Goal: Task Accomplishment & Management: Use online tool/utility

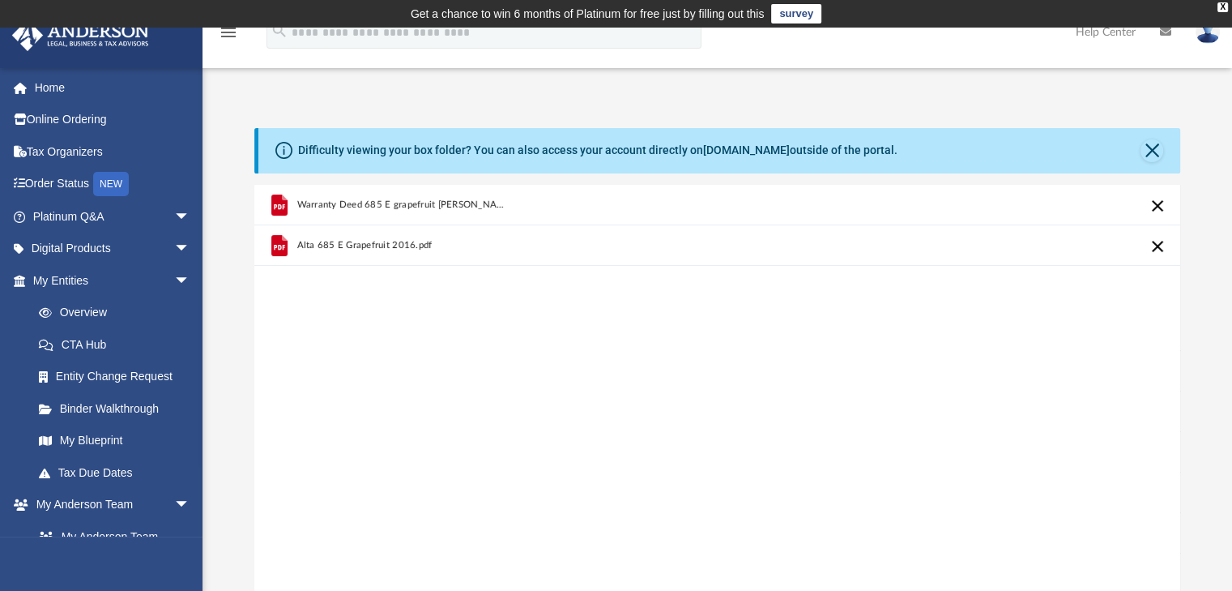
scroll to position [399, 914]
click at [65, 87] on link "Home" at bounding box center [112, 87] width 203 height 32
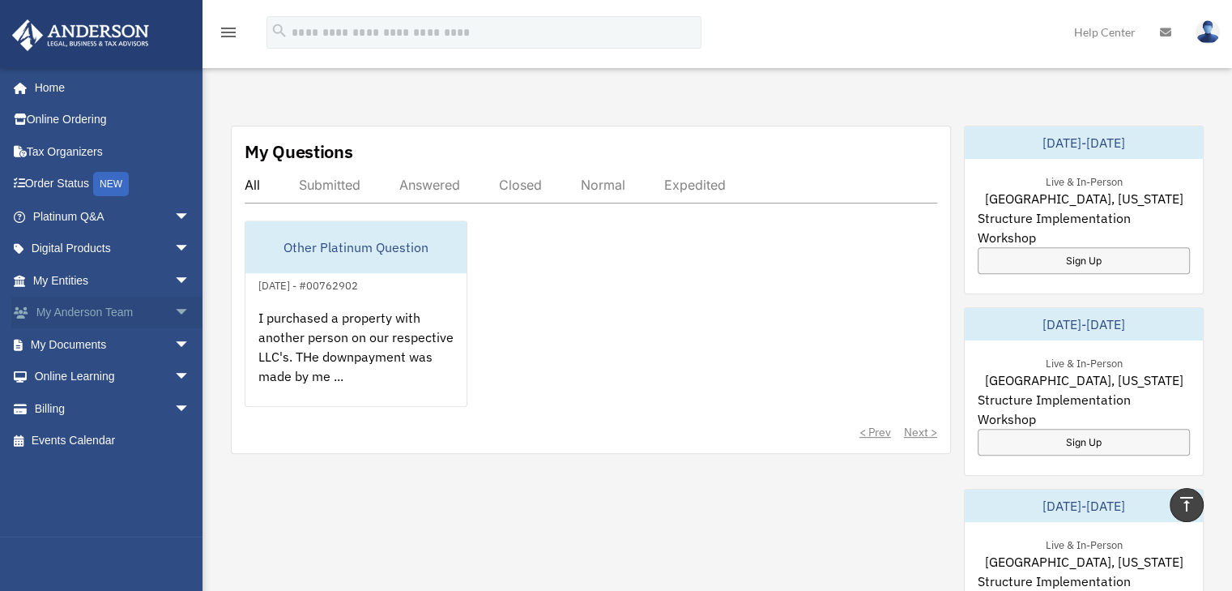
scroll to position [567, 0]
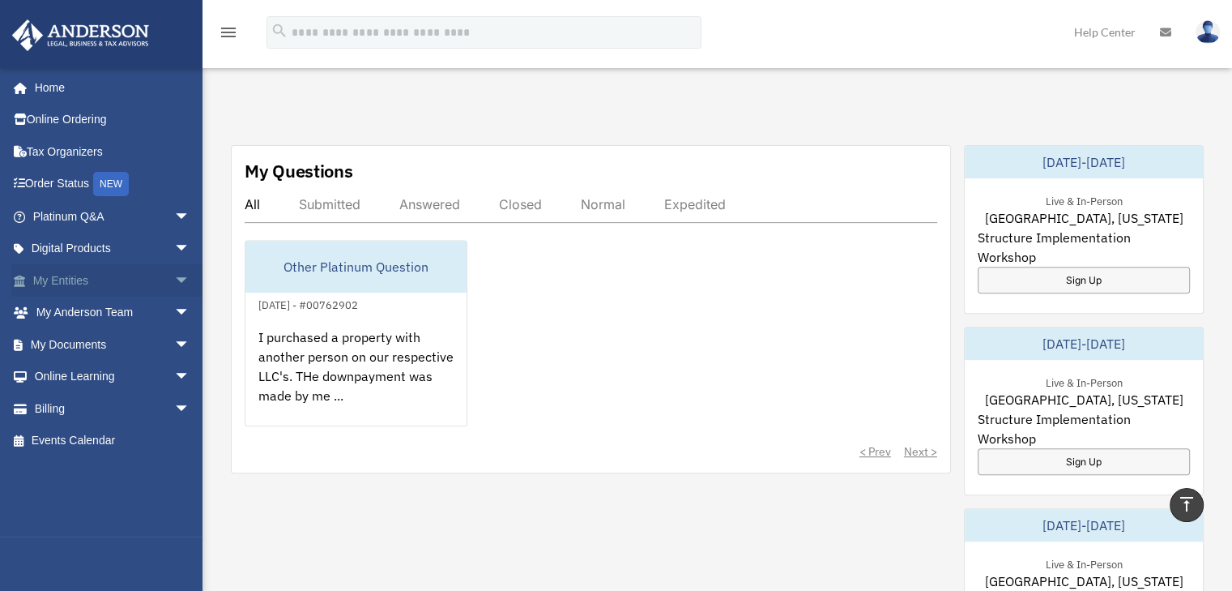
click at [174, 284] on span "arrow_drop_down" at bounding box center [190, 280] width 32 height 33
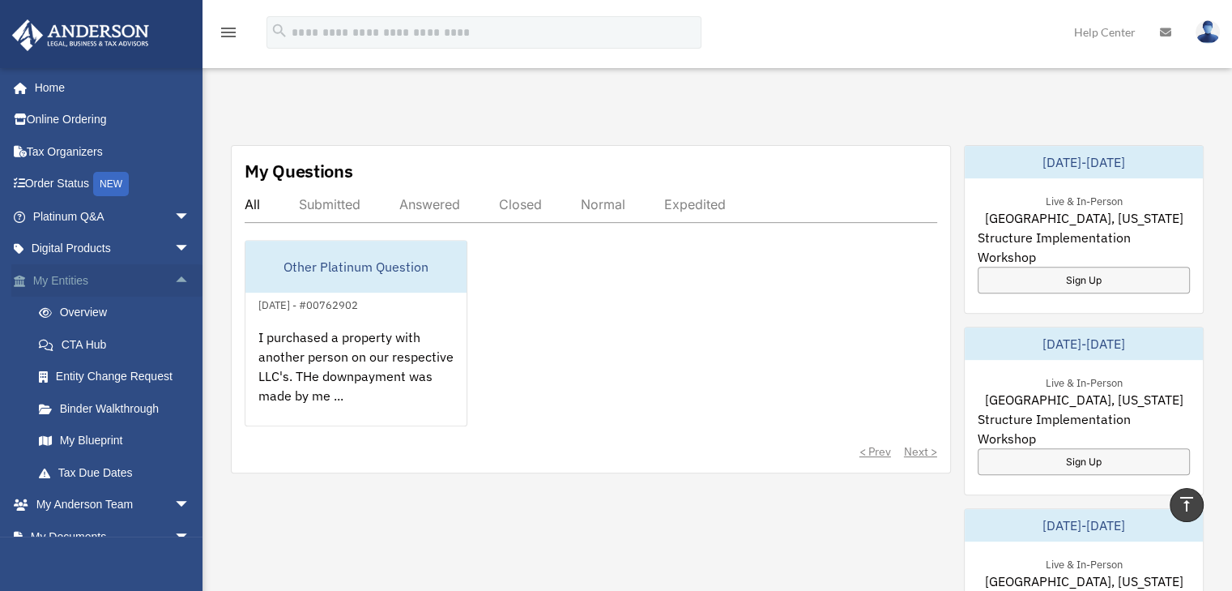
click at [174, 275] on span "arrow_drop_up" at bounding box center [190, 280] width 32 height 33
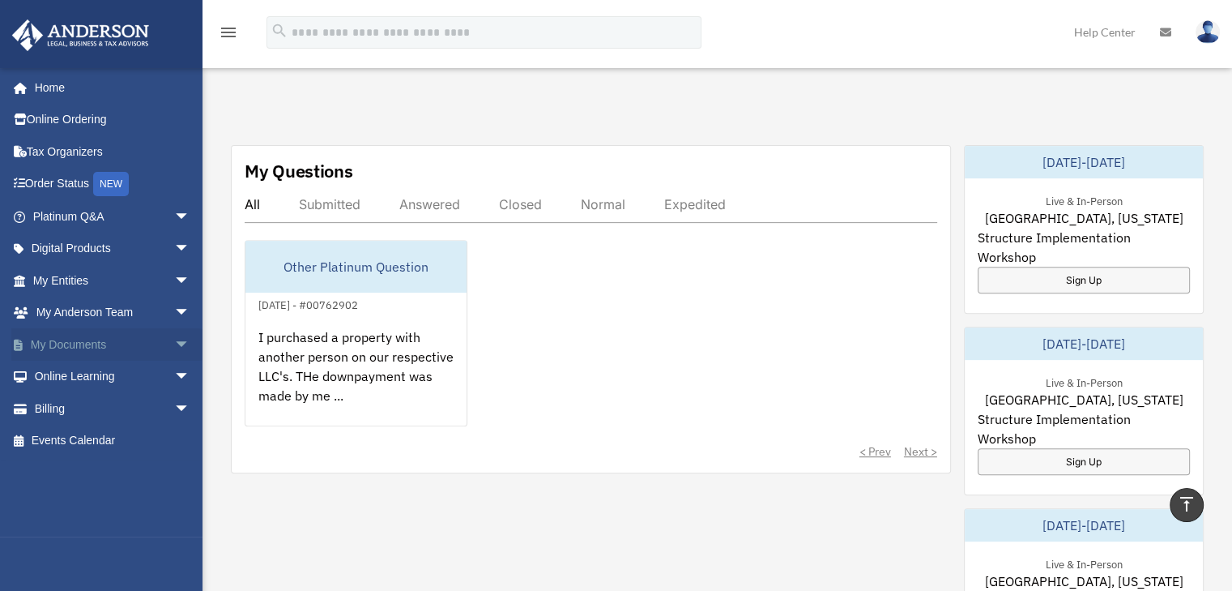
click at [174, 339] on span "arrow_drop_down" at bounding box center [190, 344] width 32 height 33
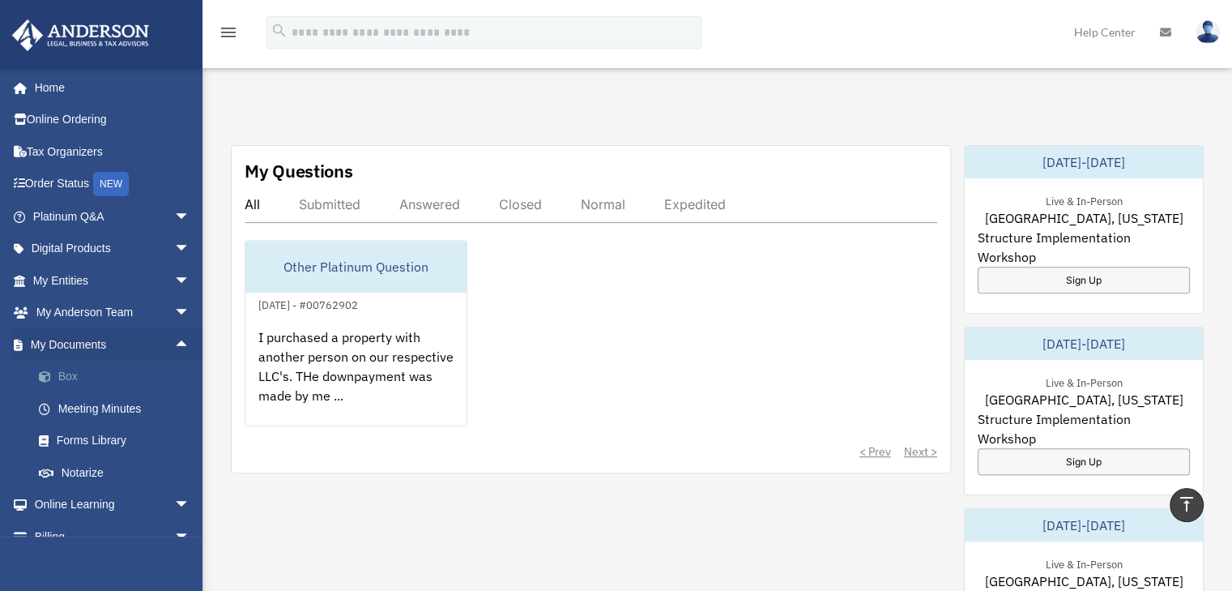
click at [100, 373] on link "Box" at bounding box center [119, 376] width 192 height 32
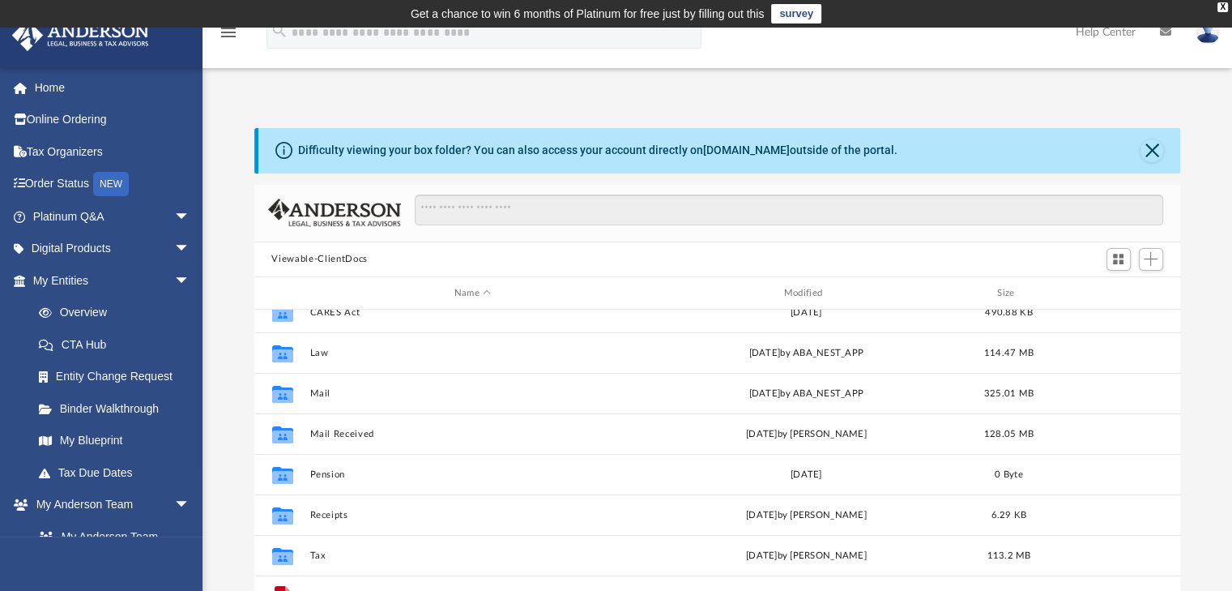
scroll to position [70, 0]
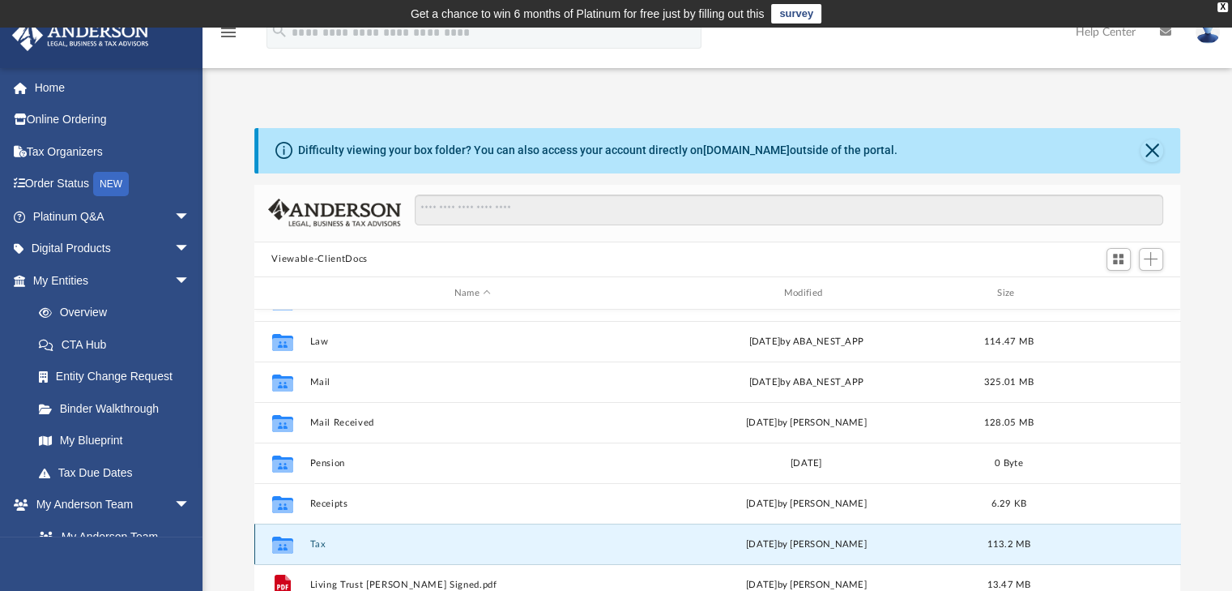
click at [335, 541] on button "Tax" at bounding box center [472, 544] width 326 height 11
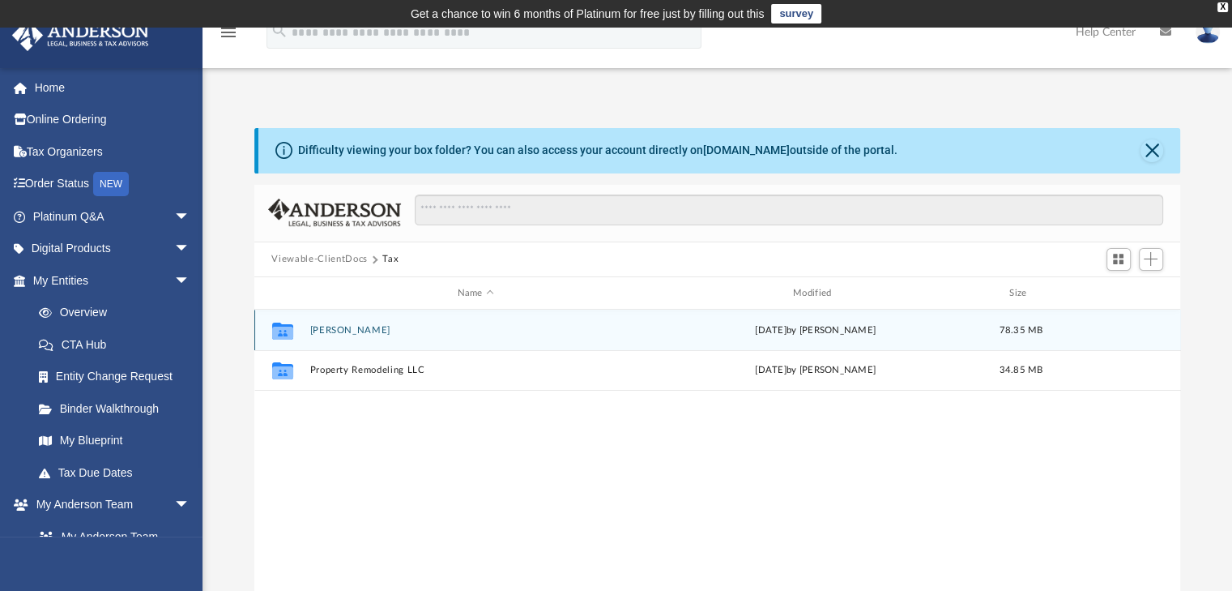
scroll to position [0, 0]
click at [352, 336] on div "Collaborated [PERSON_NAME][DATE] by [PERSON_NAME] 78.35 MB" at bounding box center [717, 329] width 927 height 41
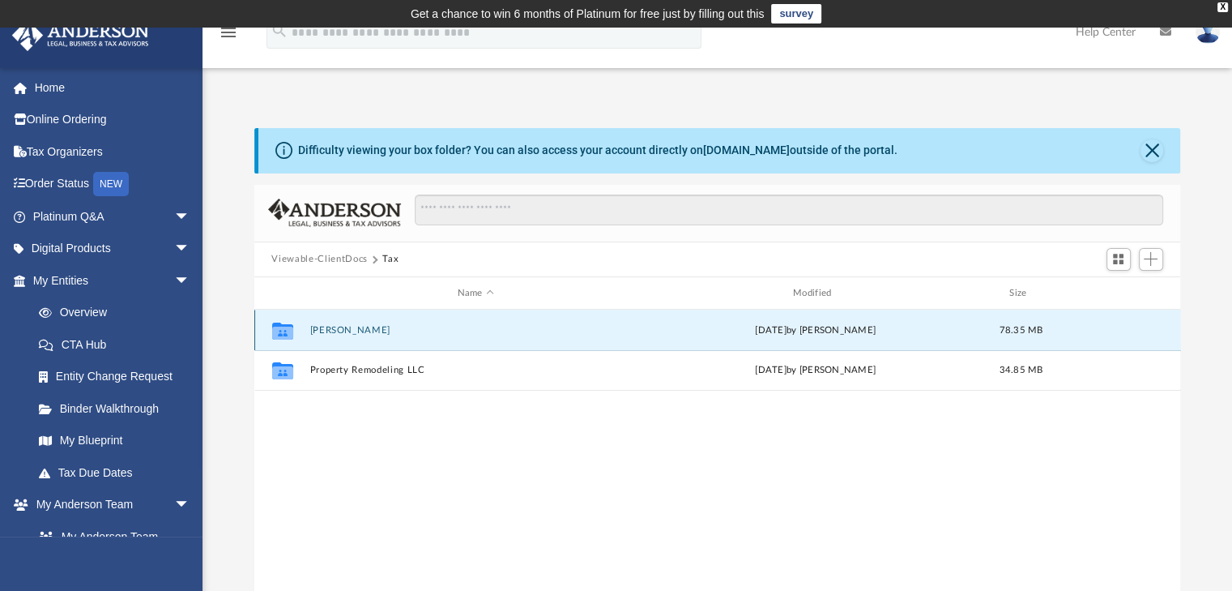
click at [347, 331] on button "[PERSON_NAME]" at bounding box center [475, 330] width 332 height 11
click at [314, 326] on button "2024" at bounding box center [475, 330] width 332 height 11
drag, startPoint x: 372, startPoint y: 331, endPoint x: 417, endPoint y: 341, distance: 46.6
click at [372, 331] on button "Digital Tax Organizer" at bounding box center [475, 330] width 332 height 11
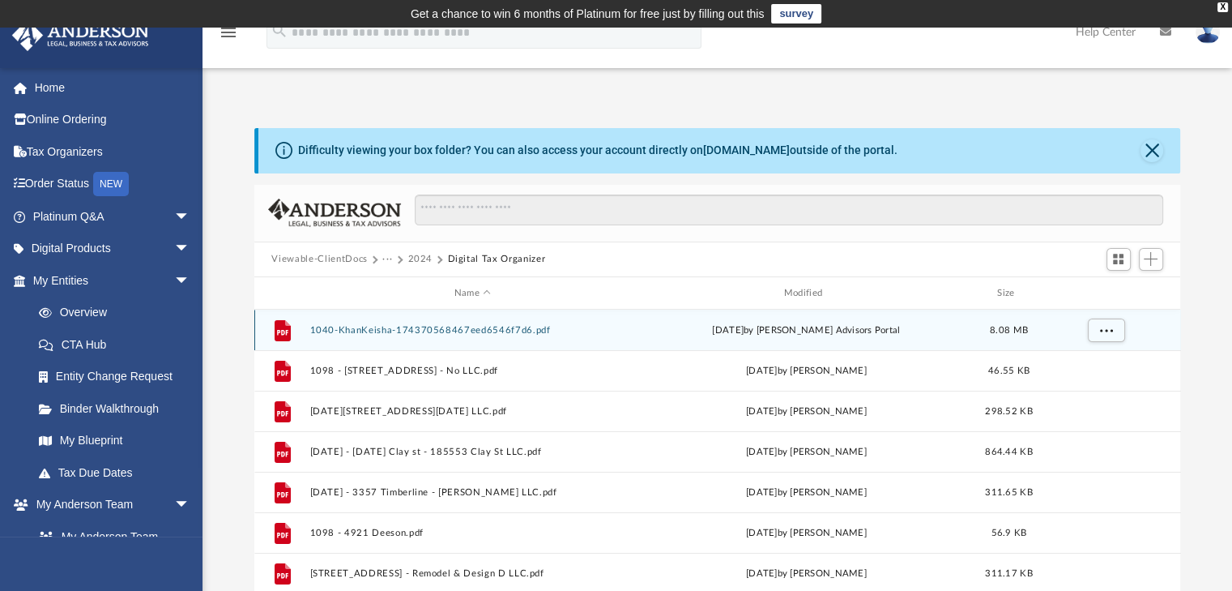
scroll to position [306, 914]
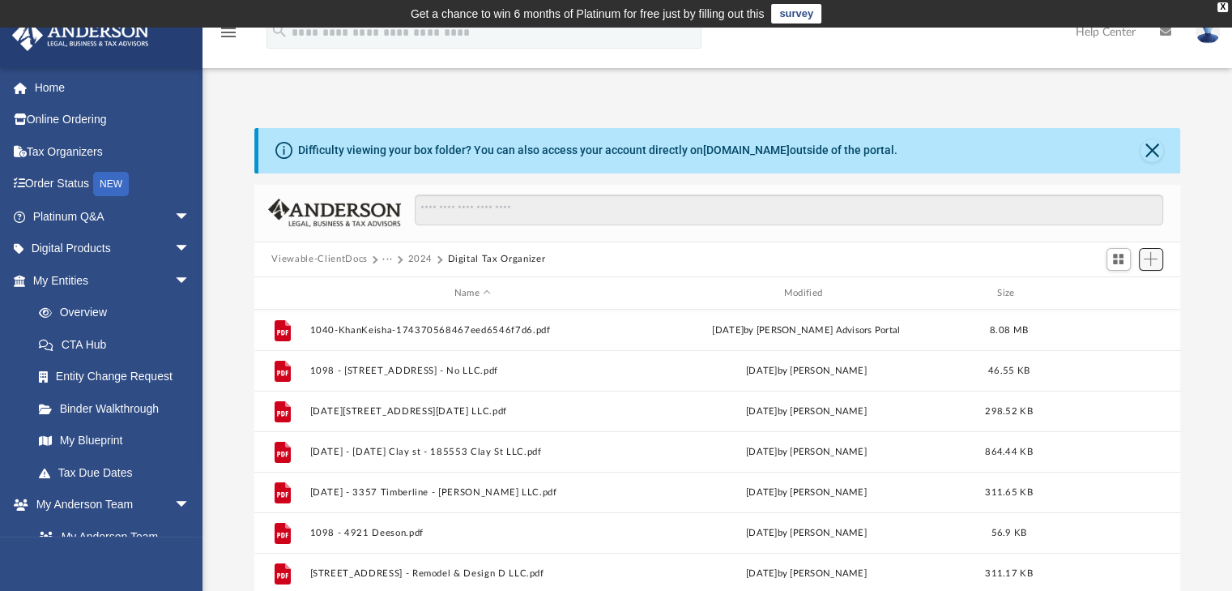
click at [1143, 260] on button "Add" at bounding box center [1151, 259] width 24 height 23
click at [1128, 291] on li "Upload" at bounding box center [1128, 291] width 52 height 17
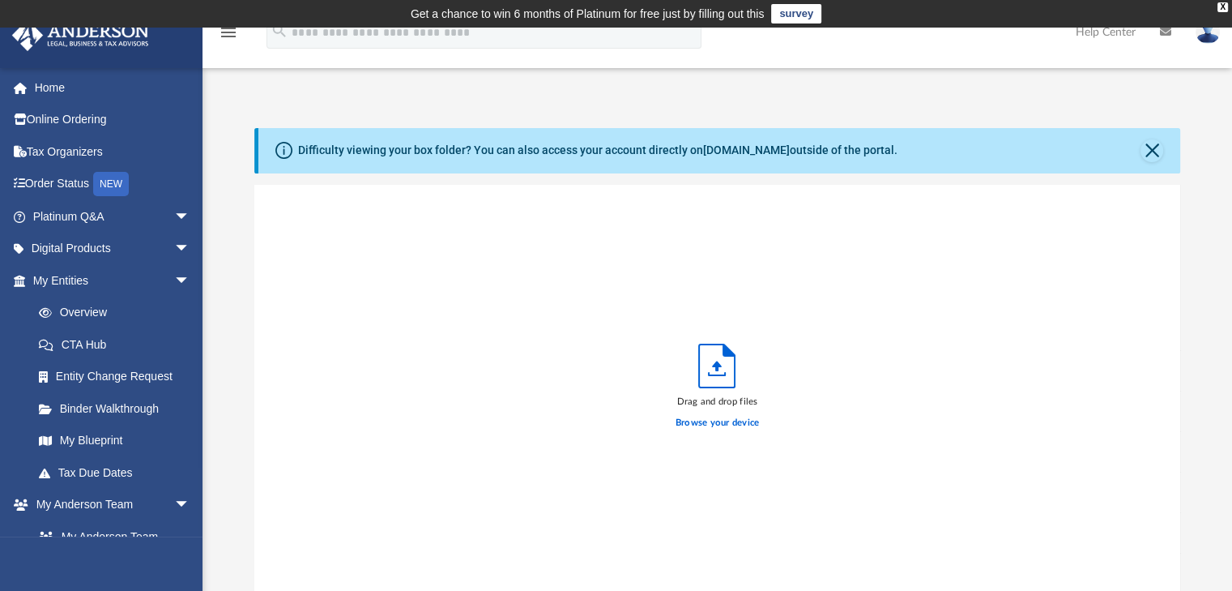
scroll to position [399, 914]
click at [592, 220] on div "Drag and drop files Browse your device" at bounding box center [717, 391] width 927 height 412
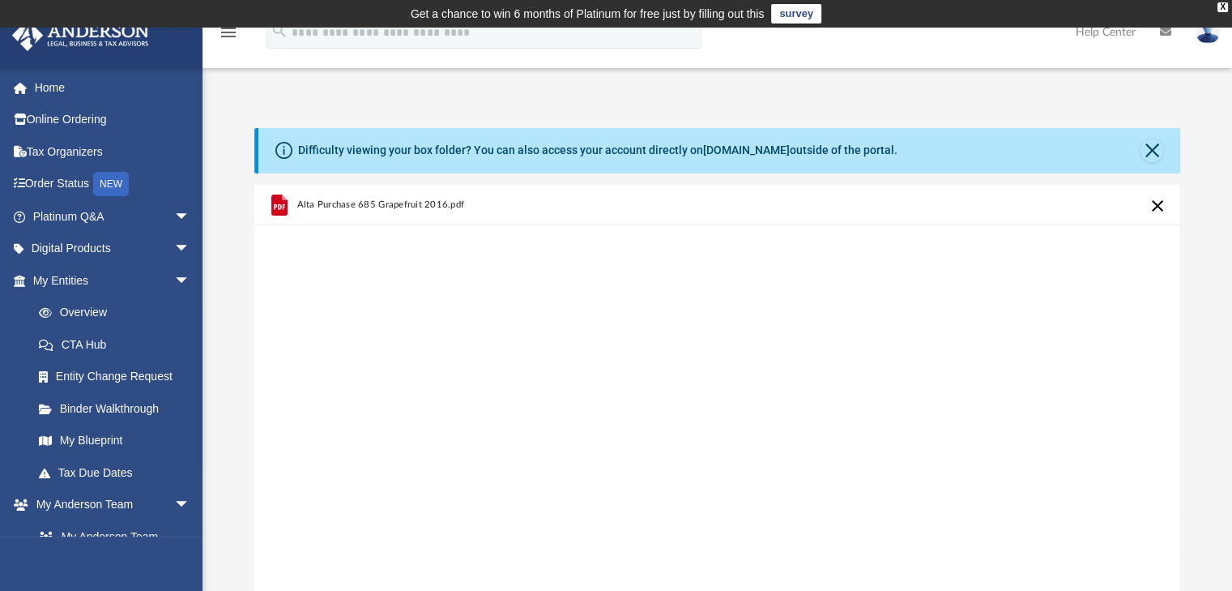
click at [1158, 206] on button "Cancel this upload" at bounding box center [1157, 205] width 19 height 19
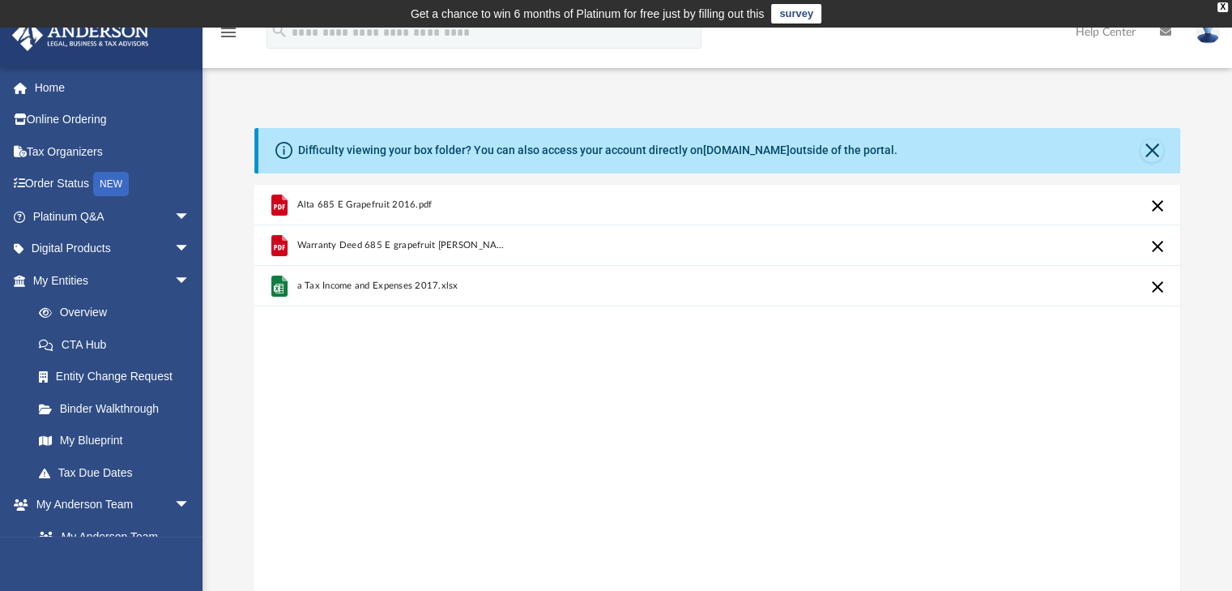
drag, startPoint x: 766, startPoint y: 422, endPoint x: 1124, endPoint y: 477, distance: 362.3
click at [766, 422] on div "Alta 685 E Grapefruit 2016.pdf Warranty Deed 685 E grapefruit Keisha and Karen …" at bounding box center [717, 391] width 927 height 412
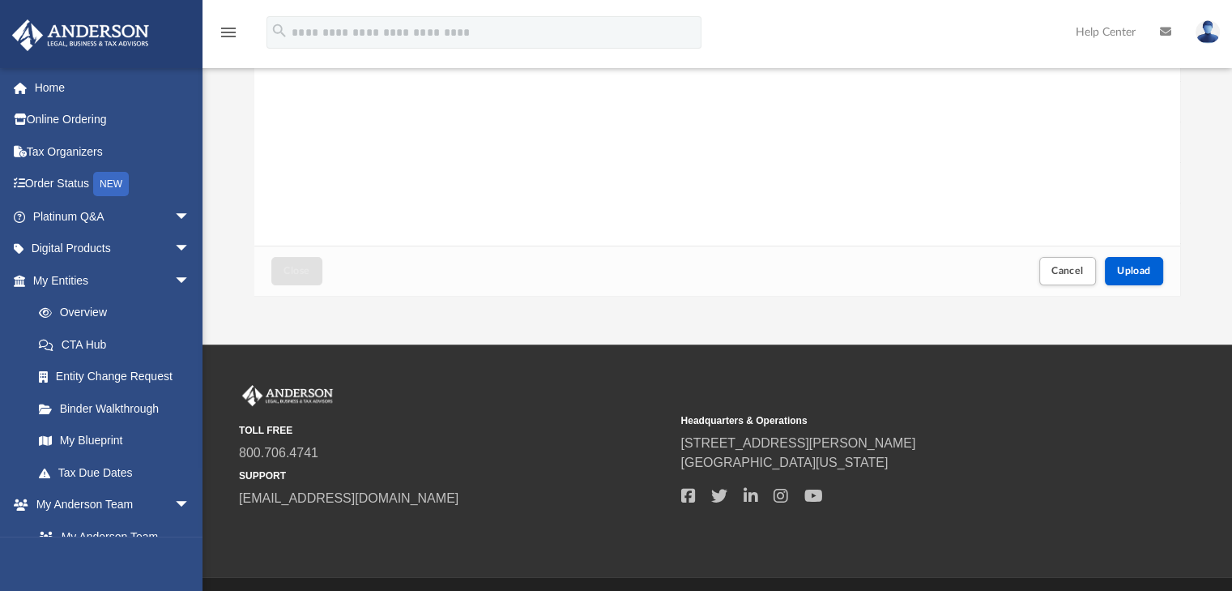
scroll to position [394, 0]
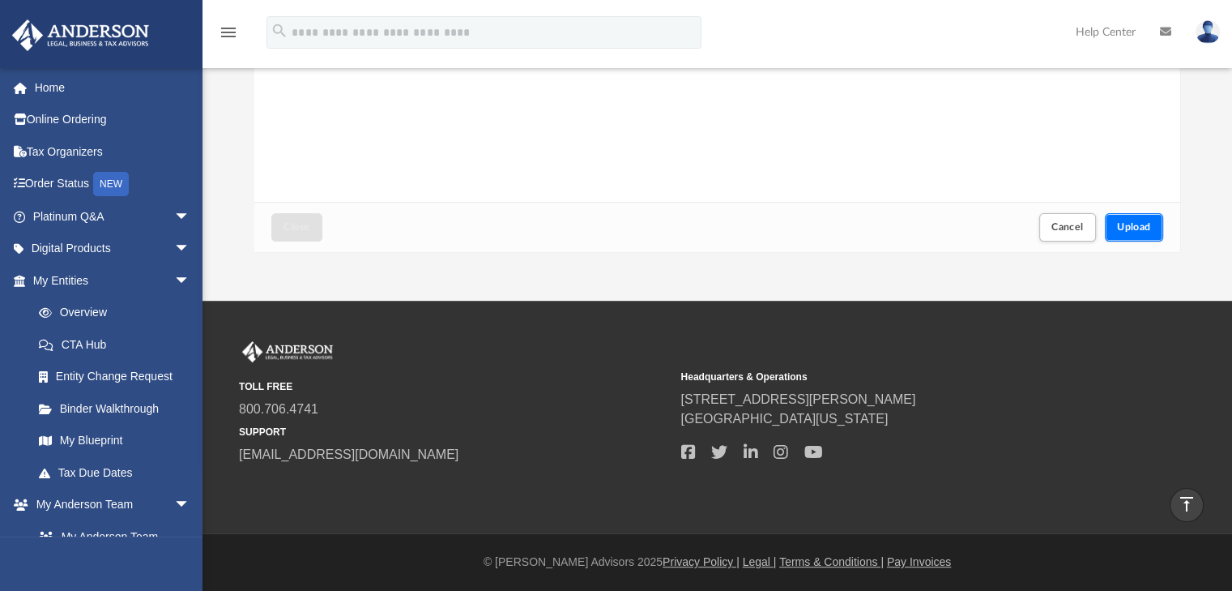
click at [1133, 228] on span "Upload" at bounding box center [1134, 227] width 34 height 10
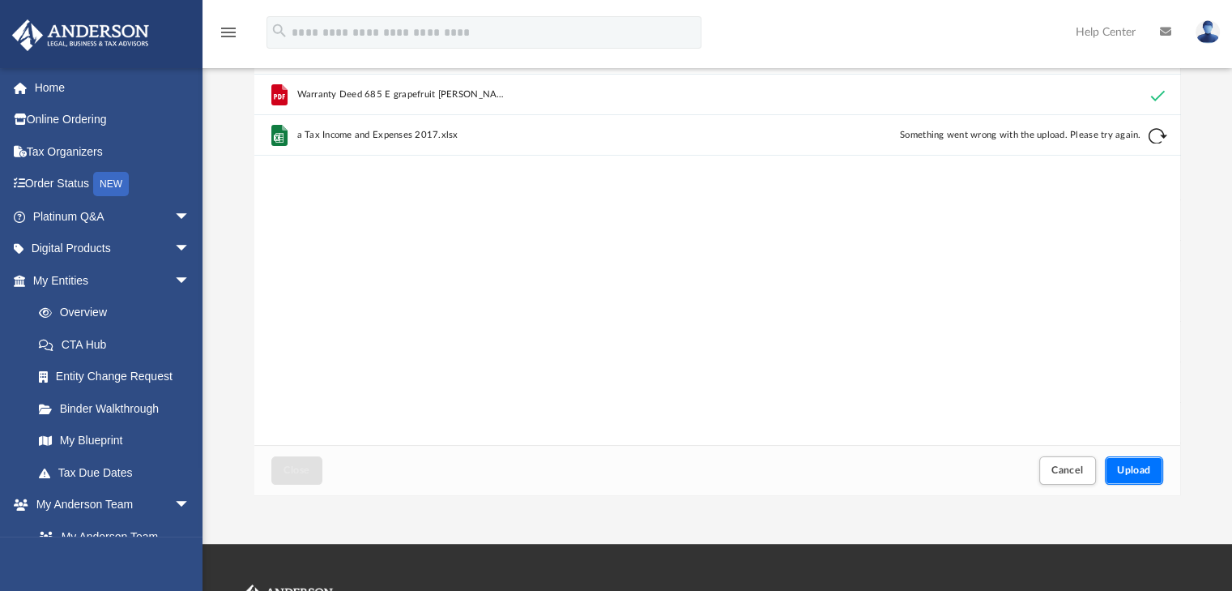
click at [1138, 469] on span "Upload" at bounding box center [1134, 470] width 34 height 10
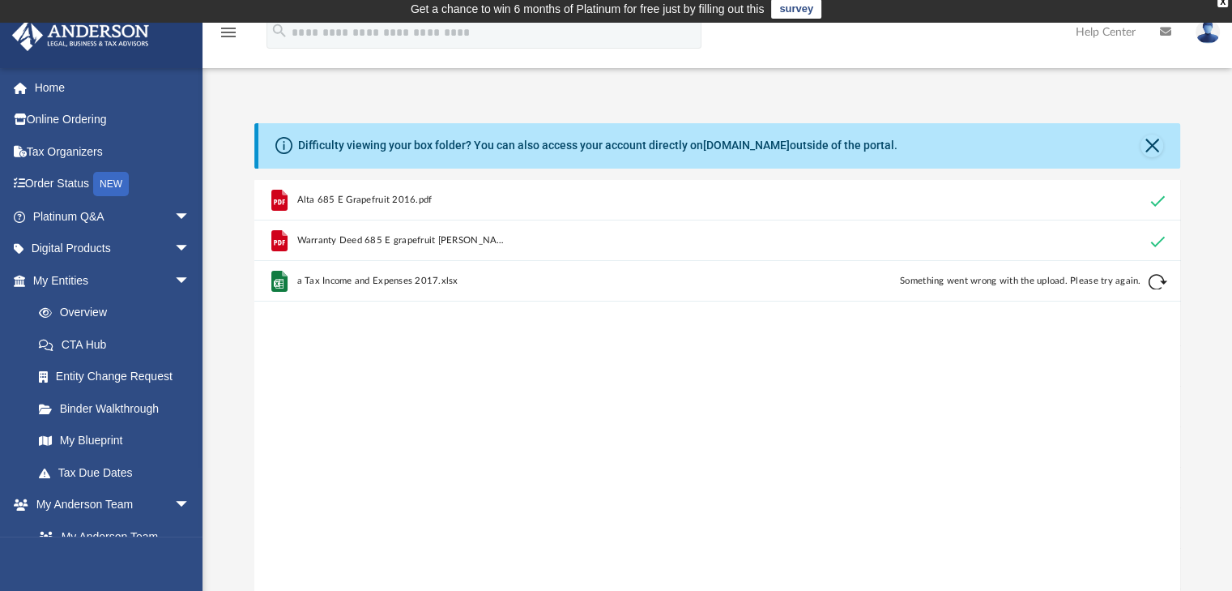
scroll to position [0, 0]
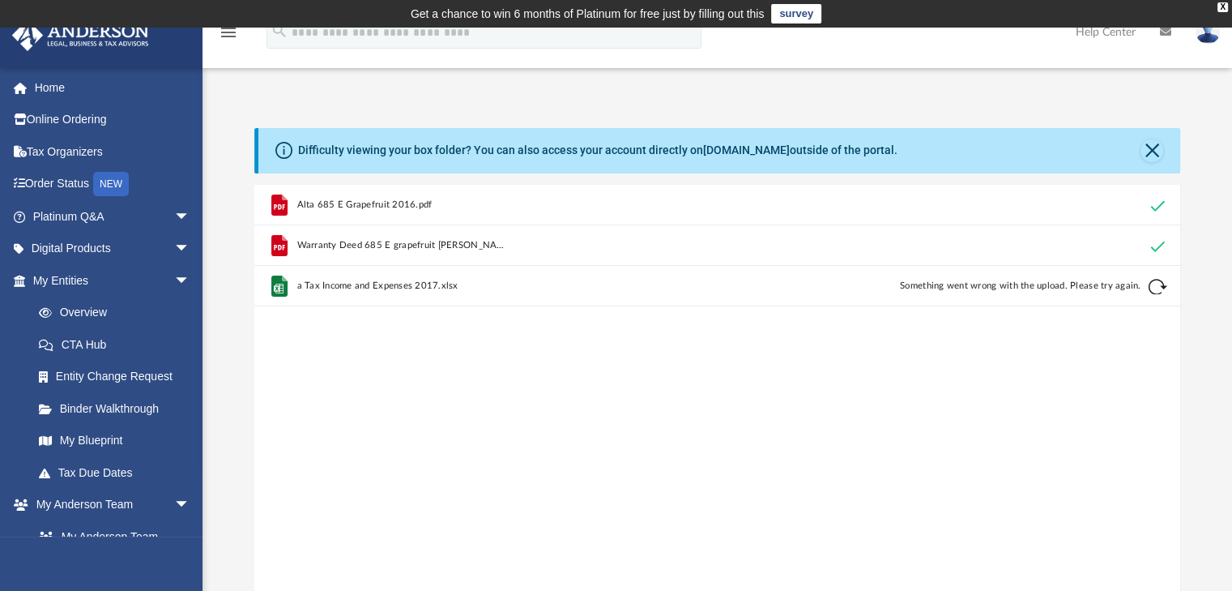
click at [1155, 291] on button "Retry" at bounding box center [1157, 286] width 19 height 19
click at [715, 488] on div "Alta 685 E Grapefruit 2016.pdf Warranty Deed 685 E grapefruit Keisha and Karen …" at bounding box center [717, 391] width 927 height 412
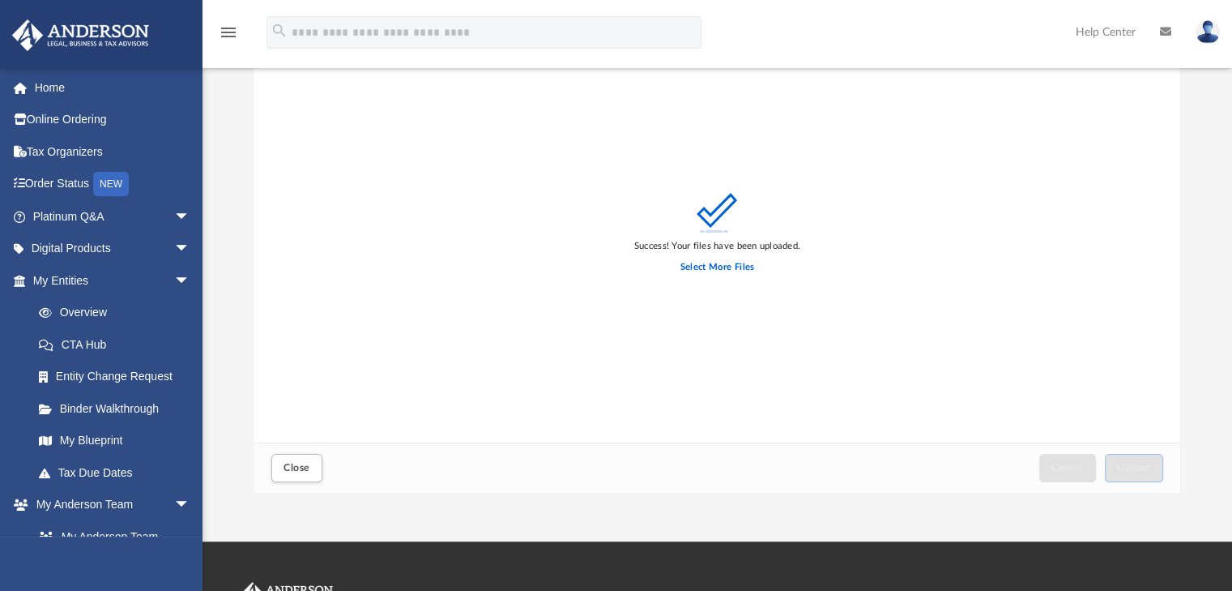
scroll to position [243, 0]
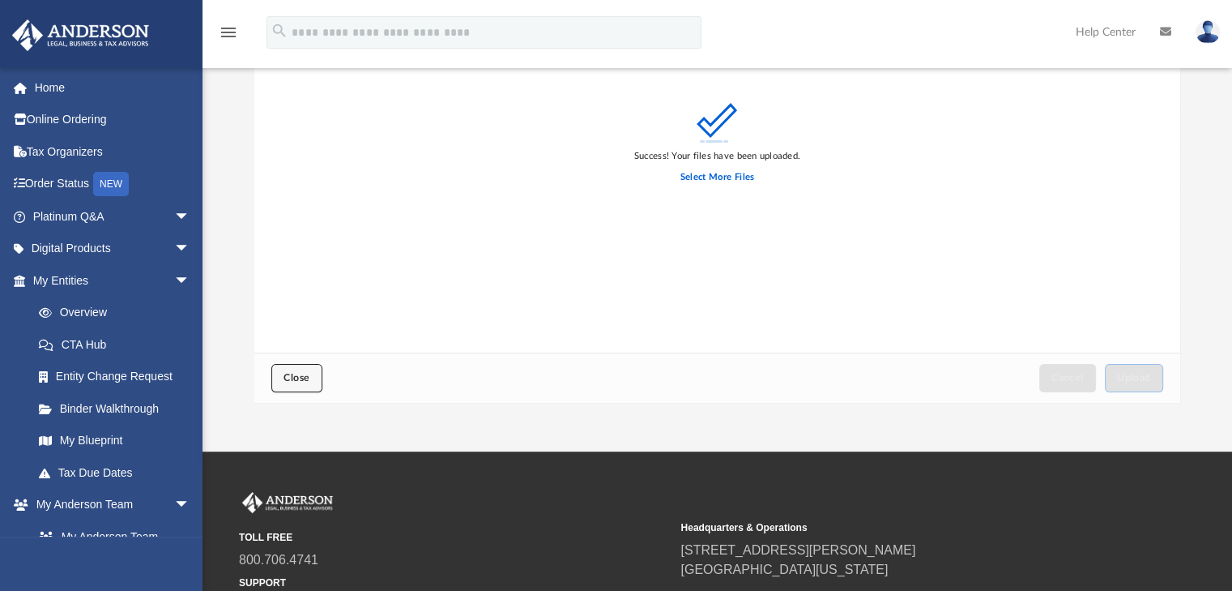
click at [287, 375] on span "Close" at bounding box center [297, 378] width 26 height 10
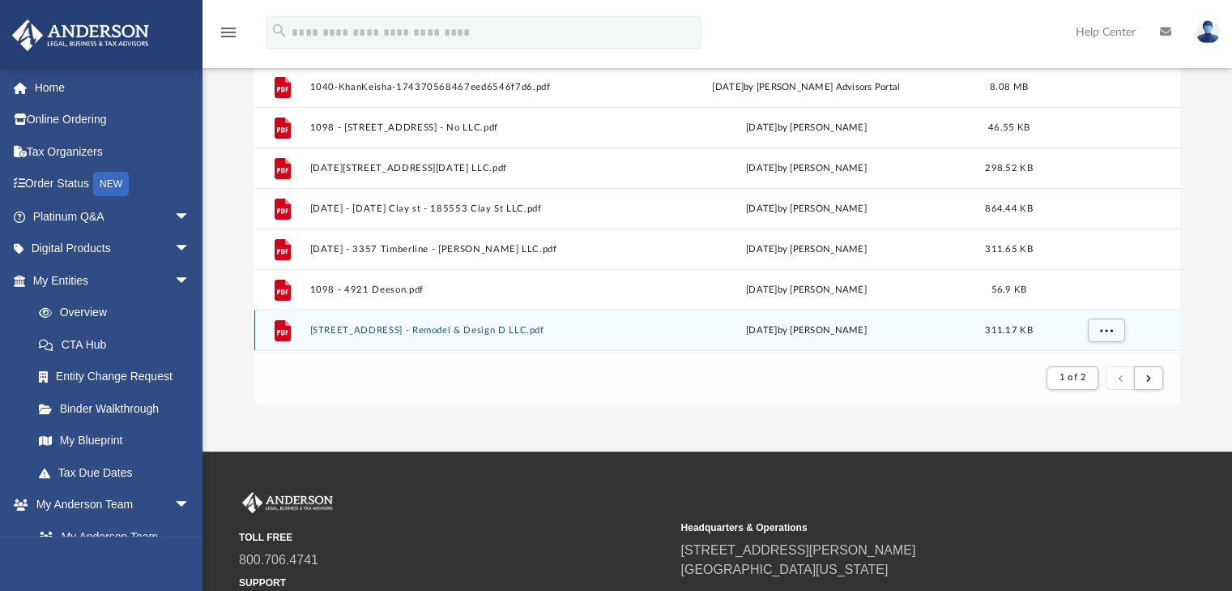
scroll to position [0, 0]
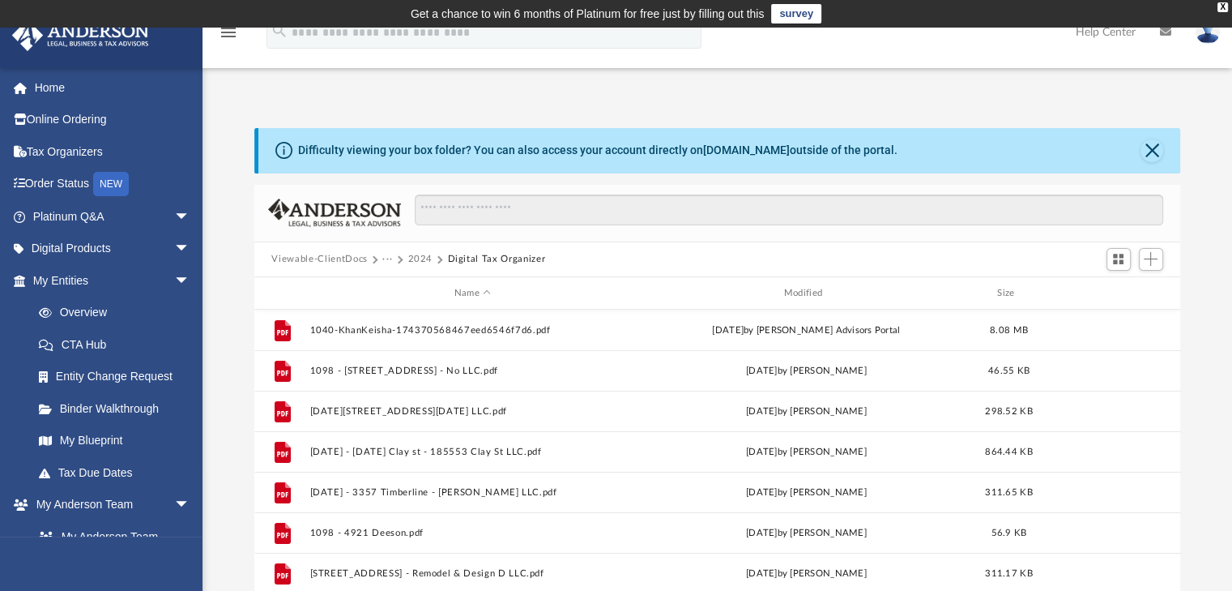
click at [706, 262] on div "Viewable-ClientDocs ··· 2024 Digital Tax Organizer" at bounding box center [717, 260] width 927 height 36
click at [602, 95] on div "Difficulty viewing your box folder? You can also access your account directly o…" at bounding box center [718, 370] width 1030 height 552
